Goal: Obtain resource: Obtain resource

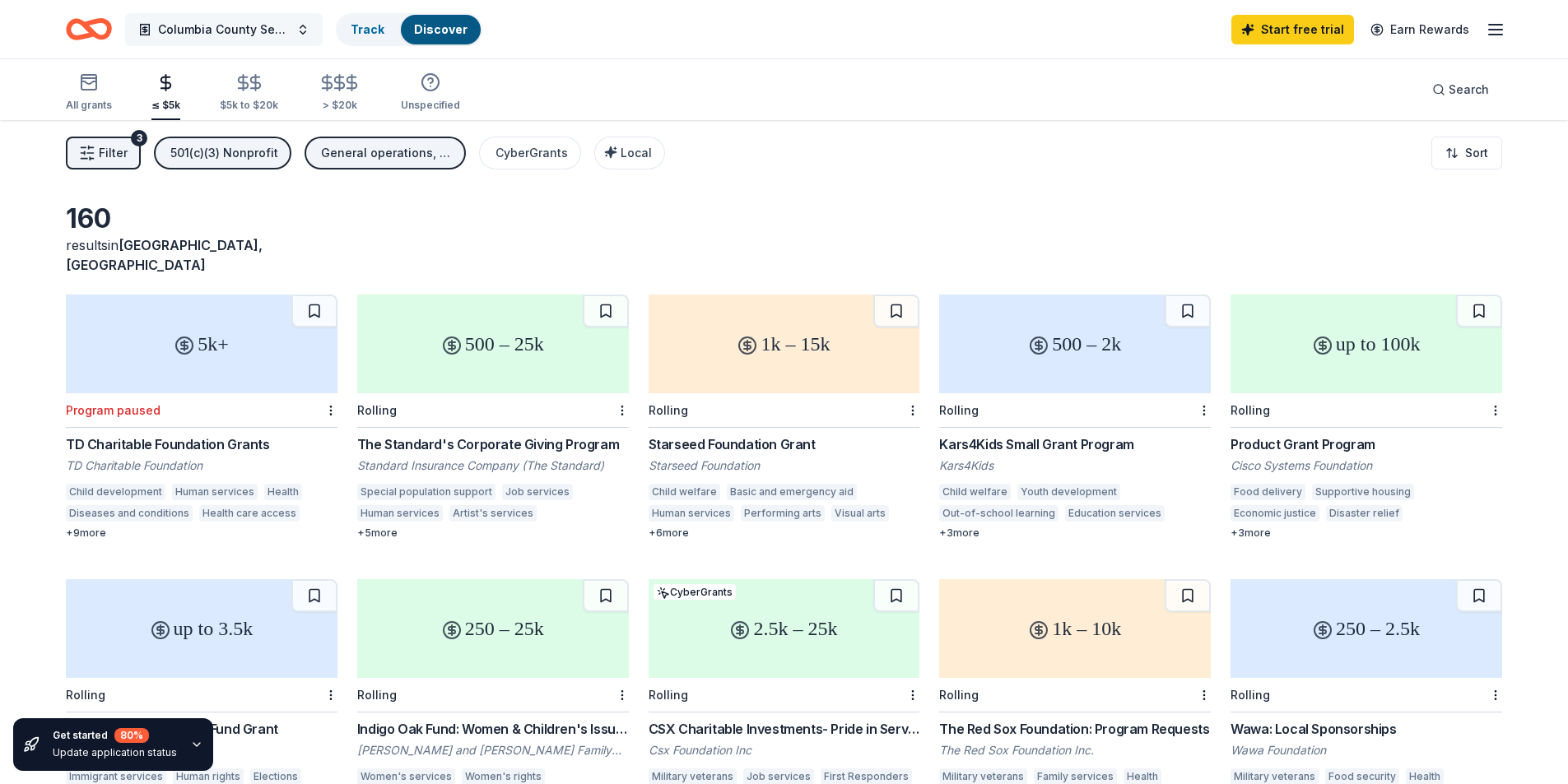
click at [296, 32] on button "Columbia County Senior Services Community Support" at bounding box center [224, 29] width 198 height 33
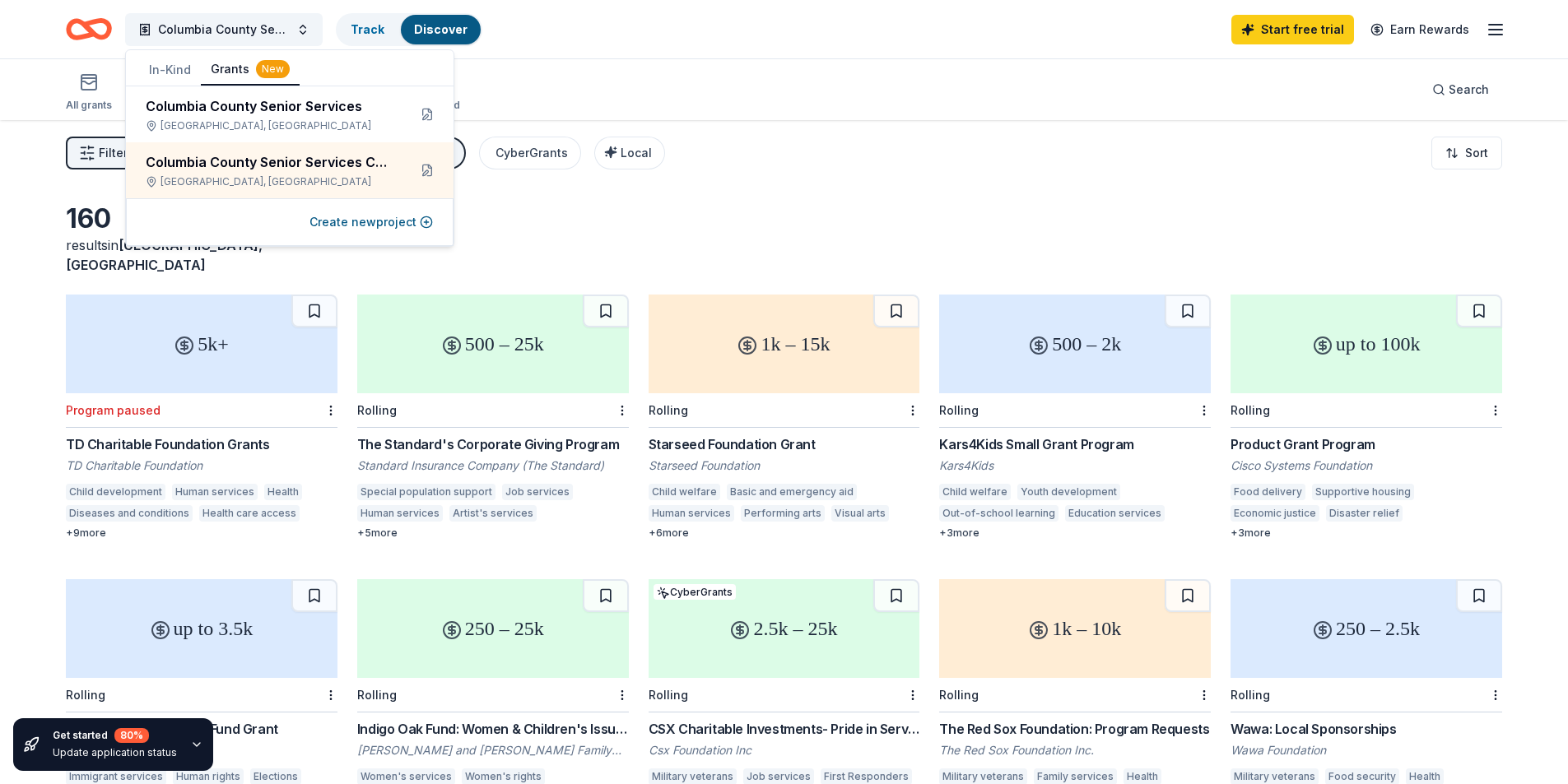
click at [144, 69] on button "In-Kind" at bounding box center [169, 69] width 62 height 29
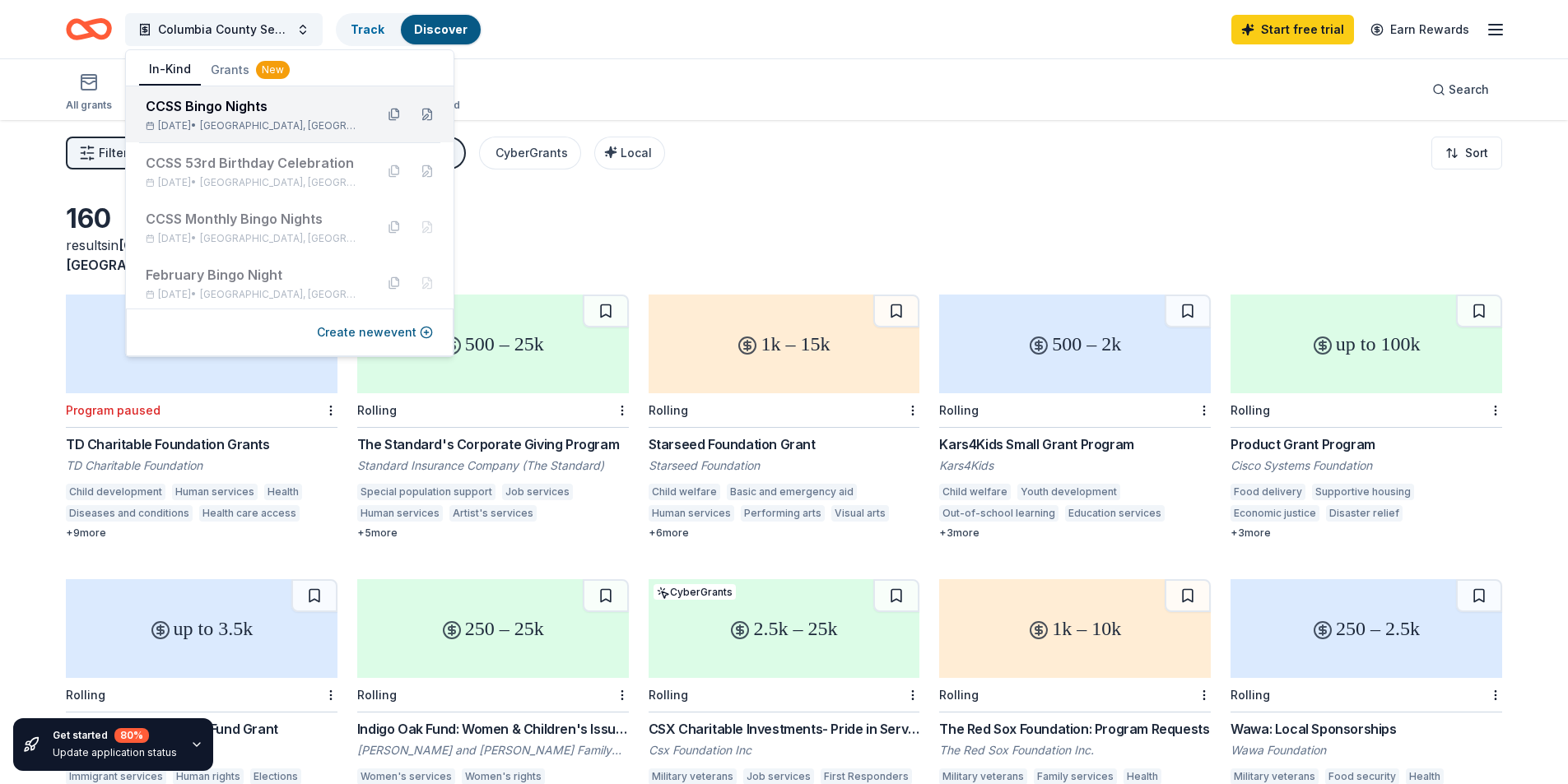
click at [220, 108] on div "CCSS Bingo Nights" at bounding box center [253, 106] width 216 height 20
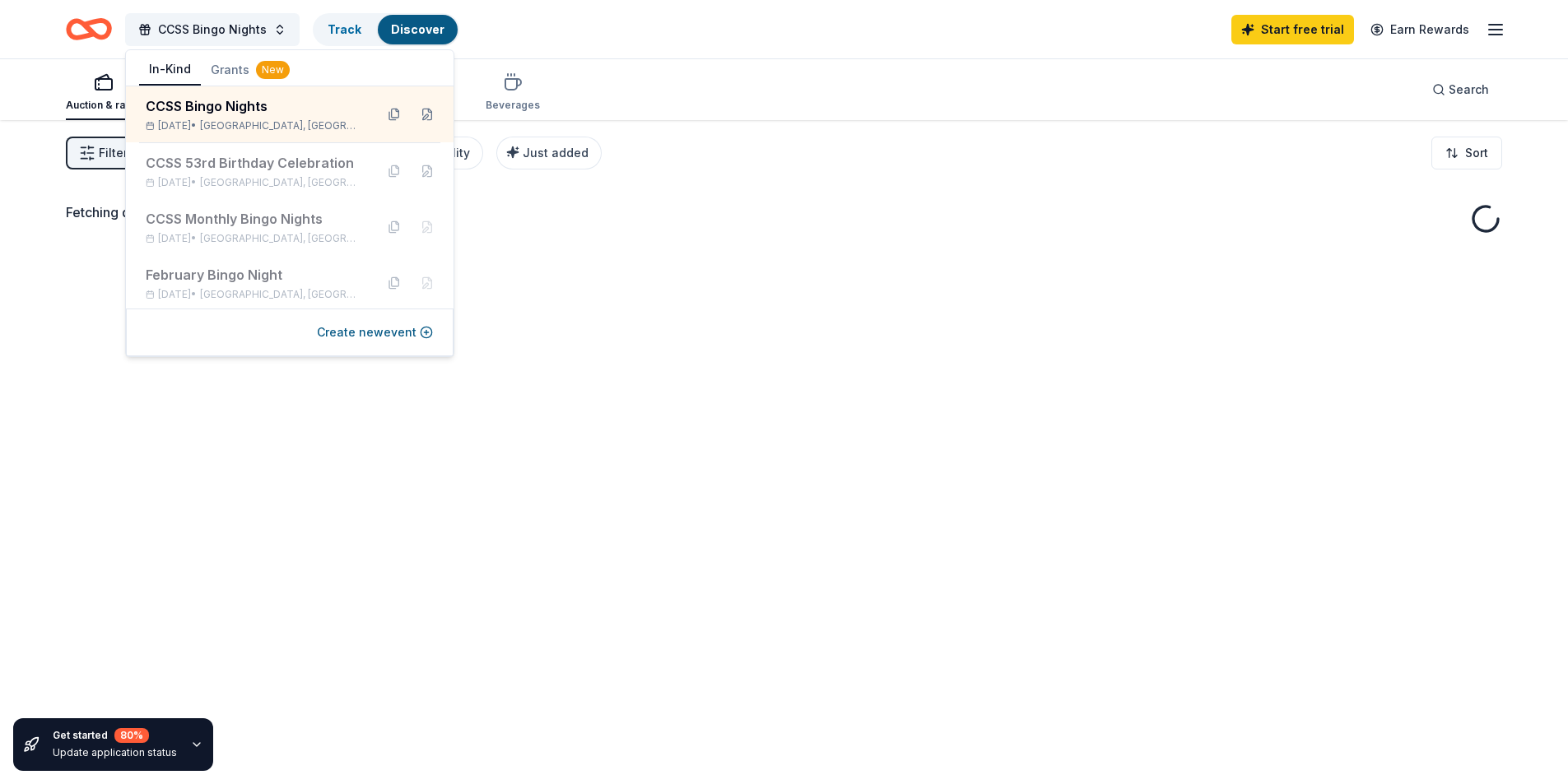
click at [42, 49] on div "CCSS Bingo Nights Track Discover Start free trial Earn Rewards" at bounding box center [784, 29] width 1568 height 59
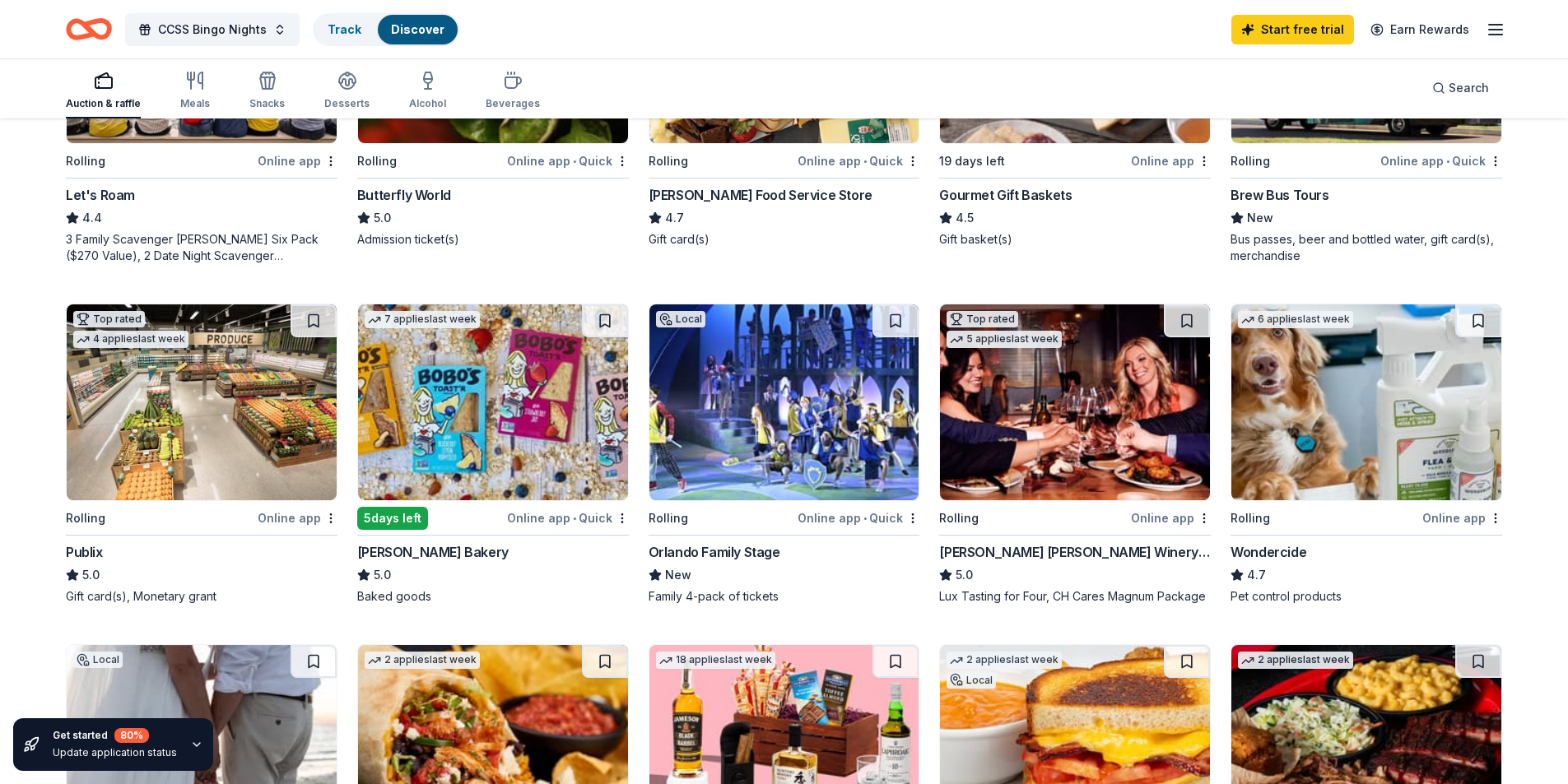
scroll to position [740, 0]
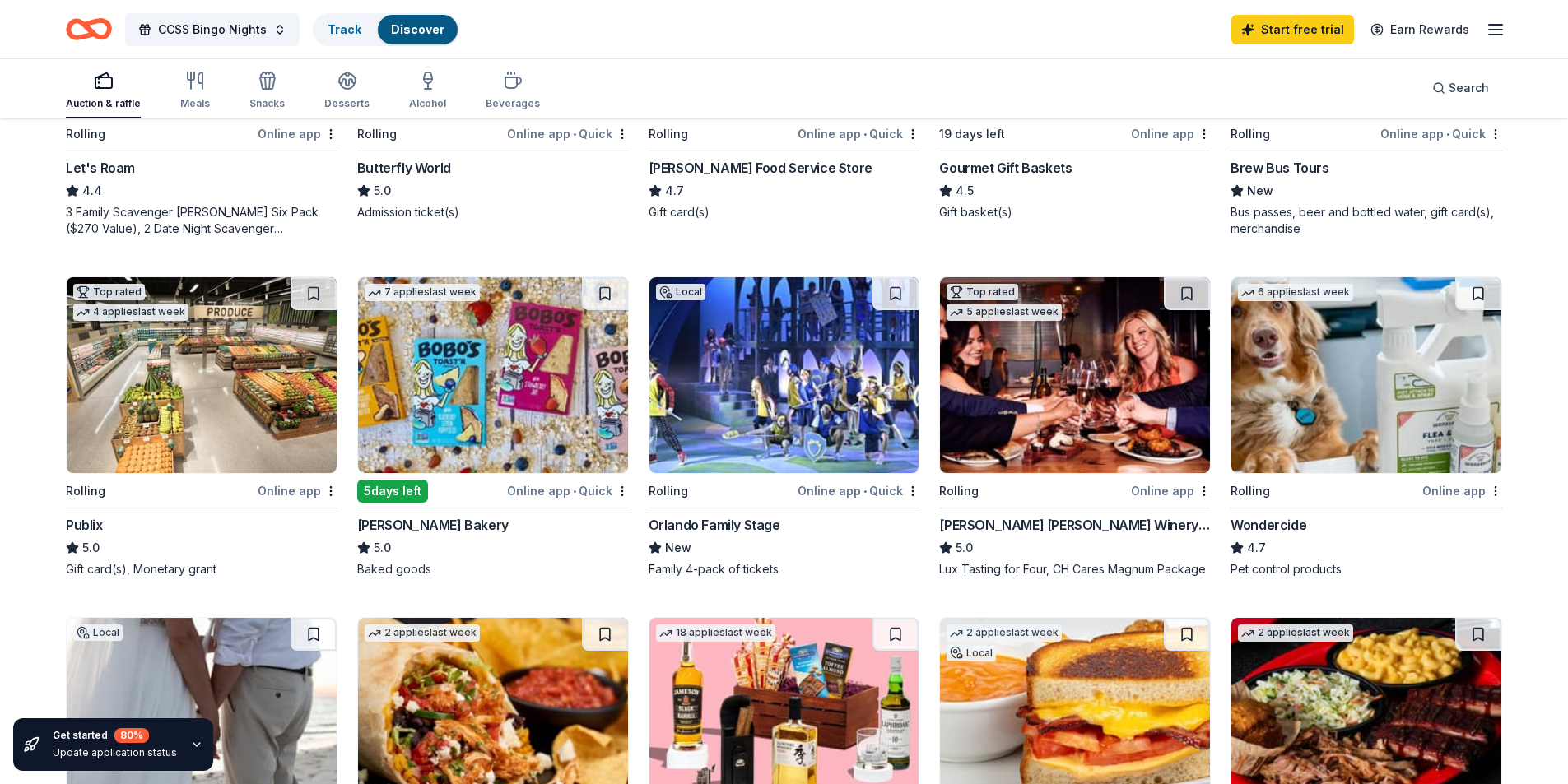
click at [214, 414] on img at bounding box center [201, 375] width 270 height 196
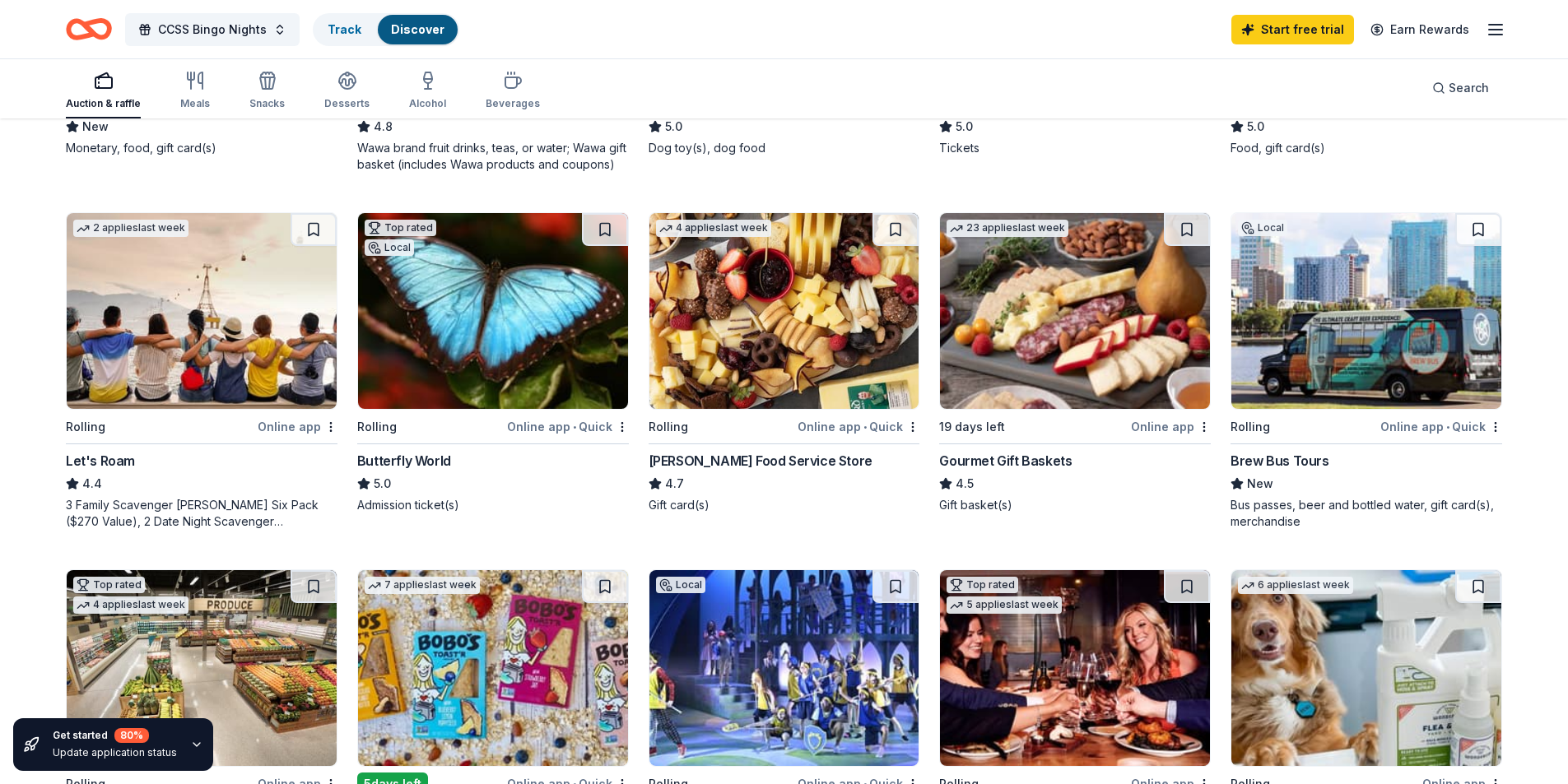
scroll to position [329, 0]
